Goal: Task Accomplishment & Management: Use online tool/utility

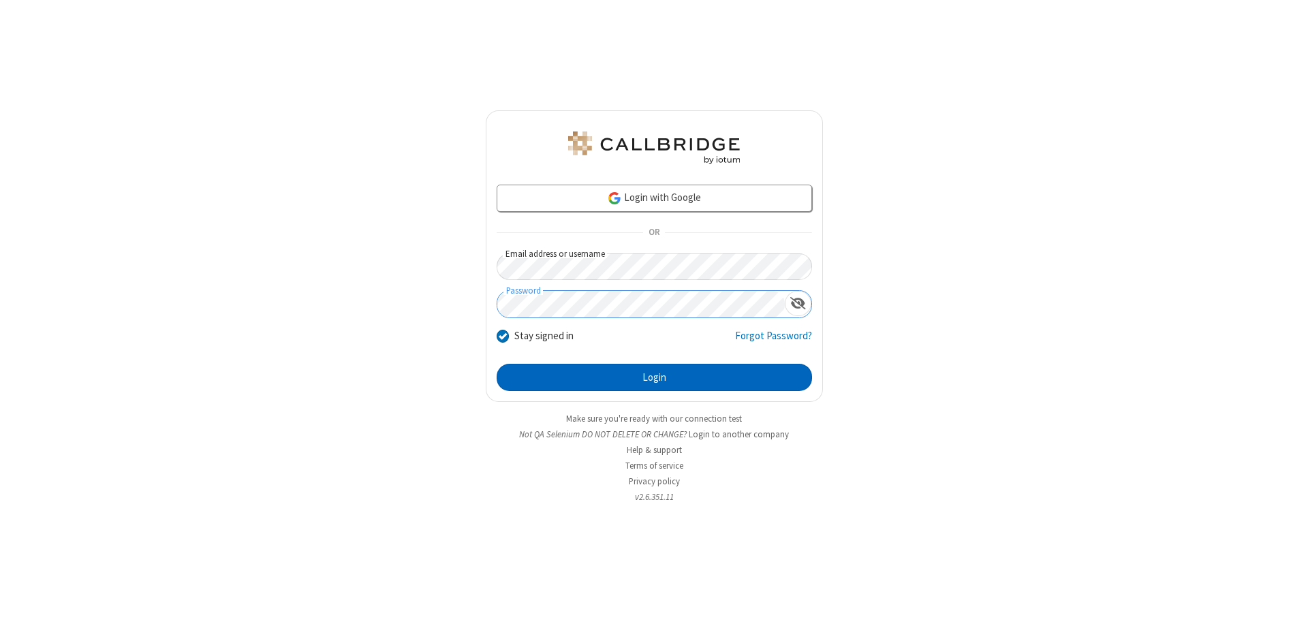
click at [654, 377] on button "Login" at bounding box center [653, 377] width 315 height 27
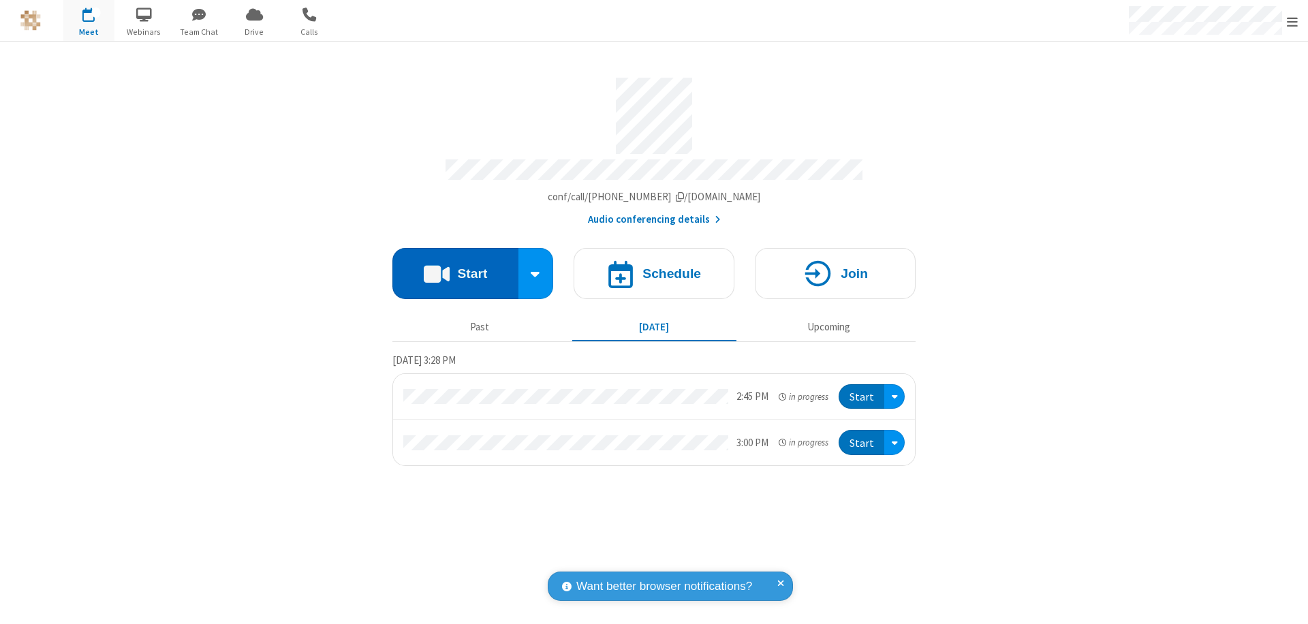
click at [455, 267] on button "Start" at bounding box center [455, 273] width 126 height 51
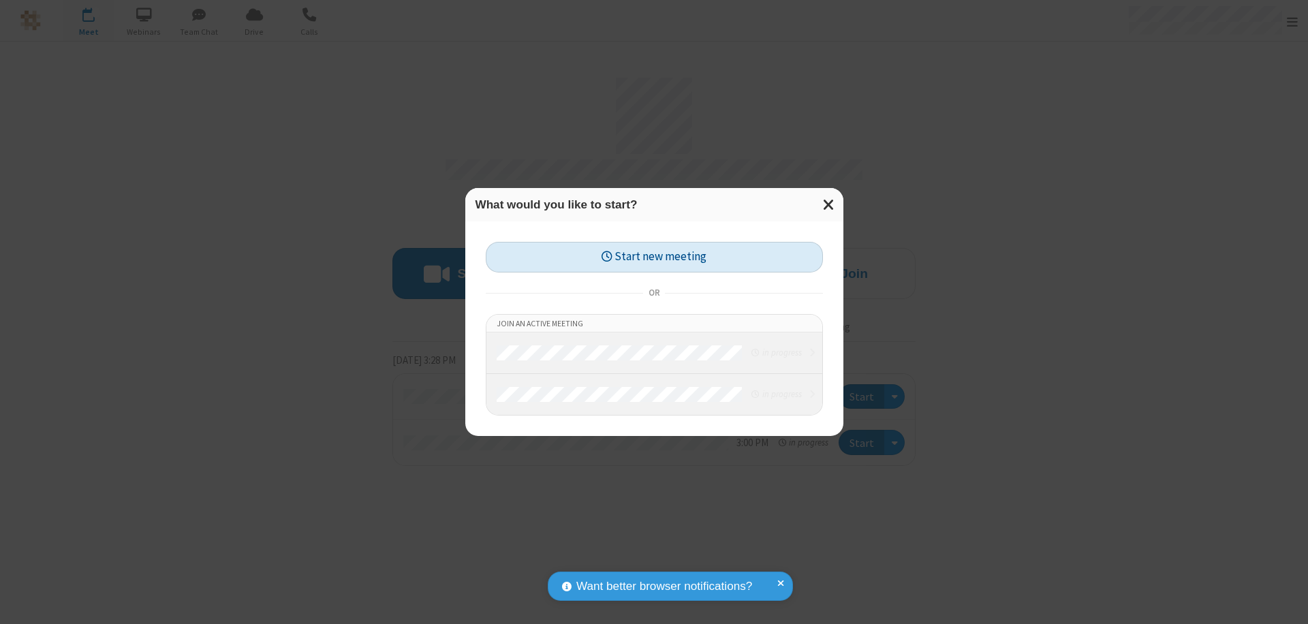
click at [654, 257] on button "Start new meeting" at bounding box center [654, 257] width 337 height 31
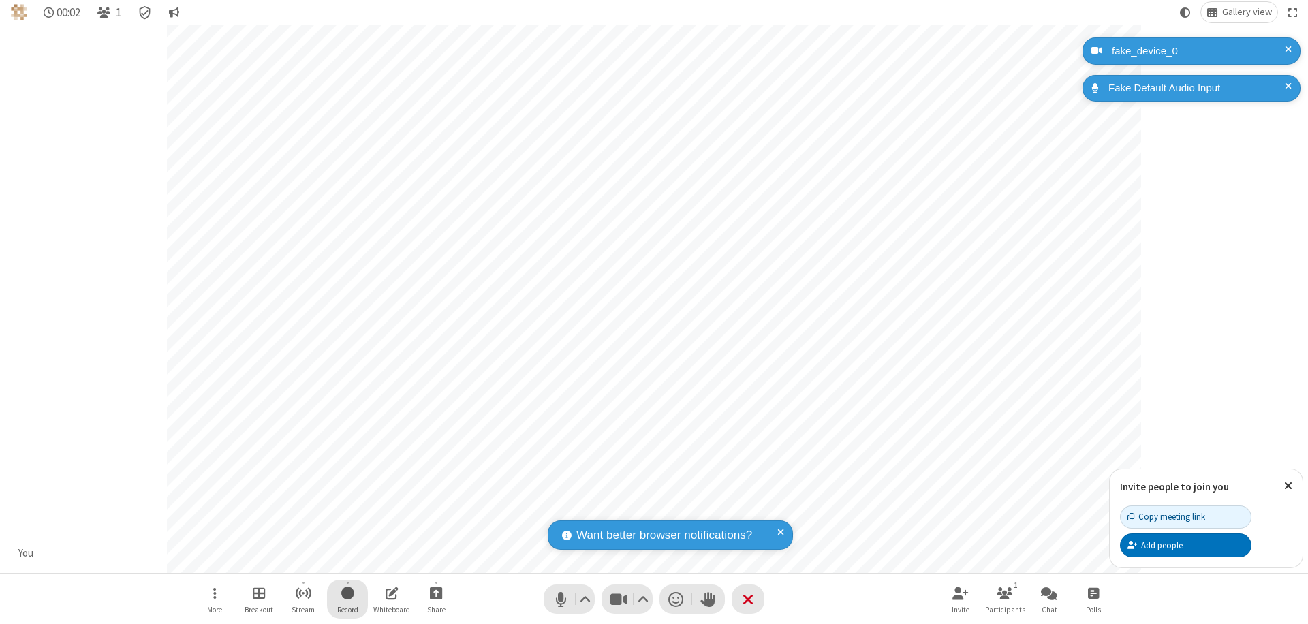
click at [347, 599] on span "Start recording" at bounding box center [347, 592] width 13 height 17
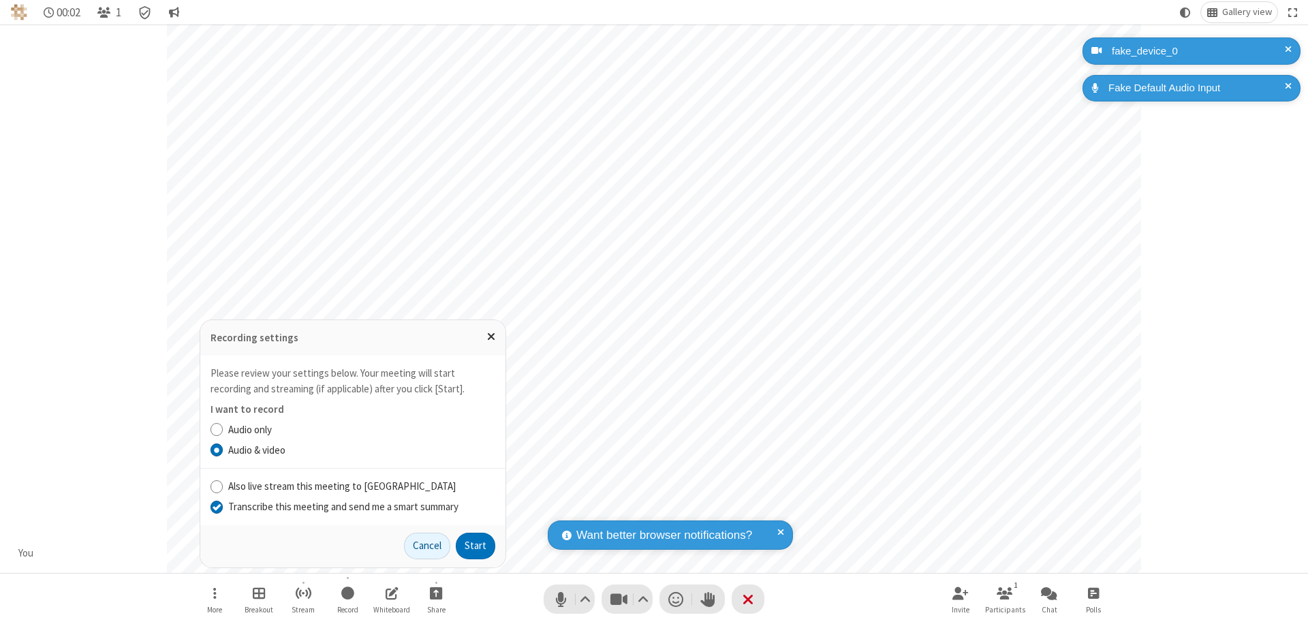
click at [216, 506] on input "Transcribe this meeting and send me a smart summary" at bounding box center [216, 506] width 13 height 14
click at [475, 545] on button "Start" at bounding box center [475, 546] width 39 height 27
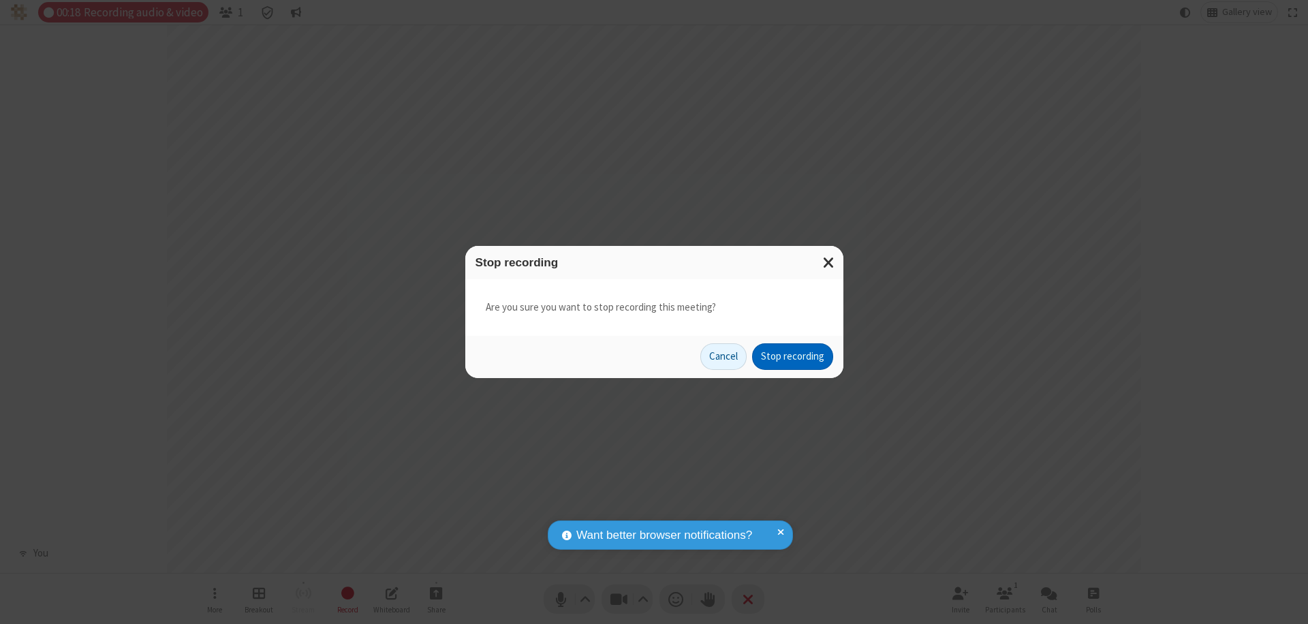
click at [792, 356] on button "Stop recording" at bounding box center [792, 356] width 81 height 27
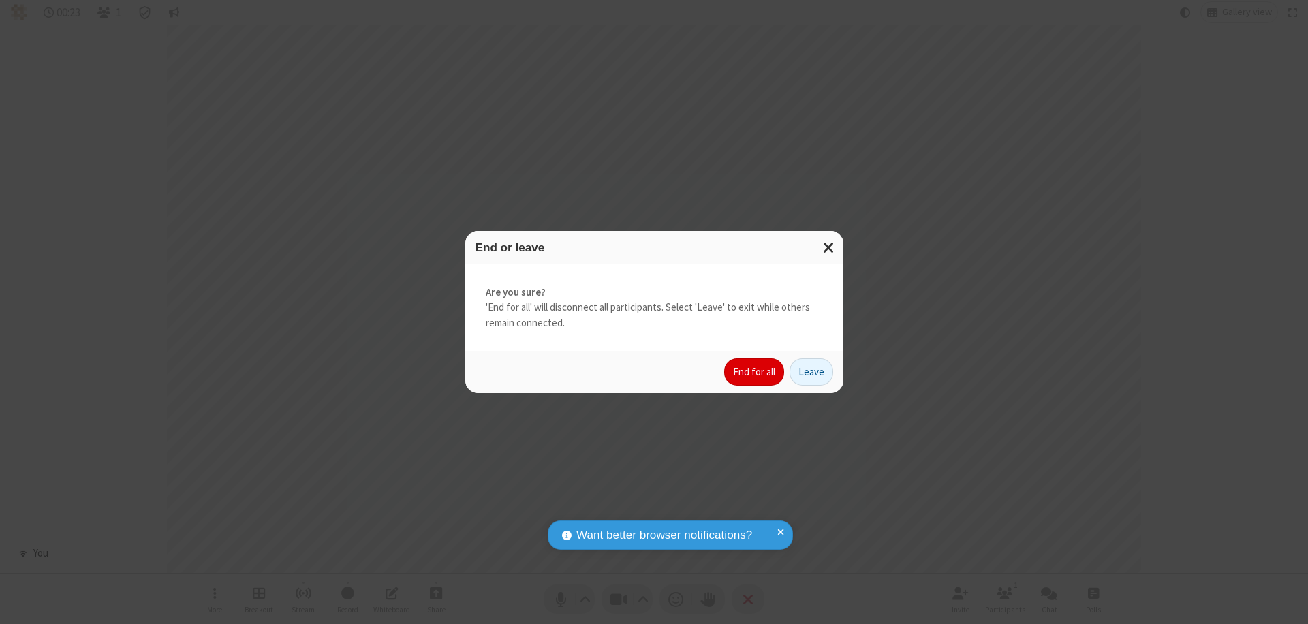
click at [755, 372] on button "End for all" at bounding box center [754, 371] width 60 height 27
